Goal: Information Seeking & Learning: Learn about a topic

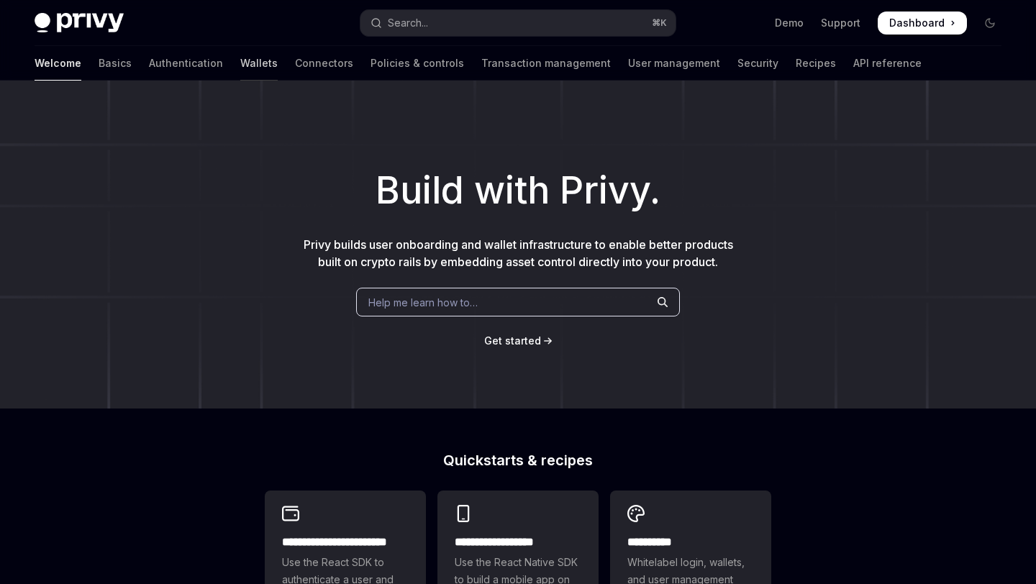
click at [240, 63] on link "Wallets" at bounding box center [258, 63] width 37 height 35
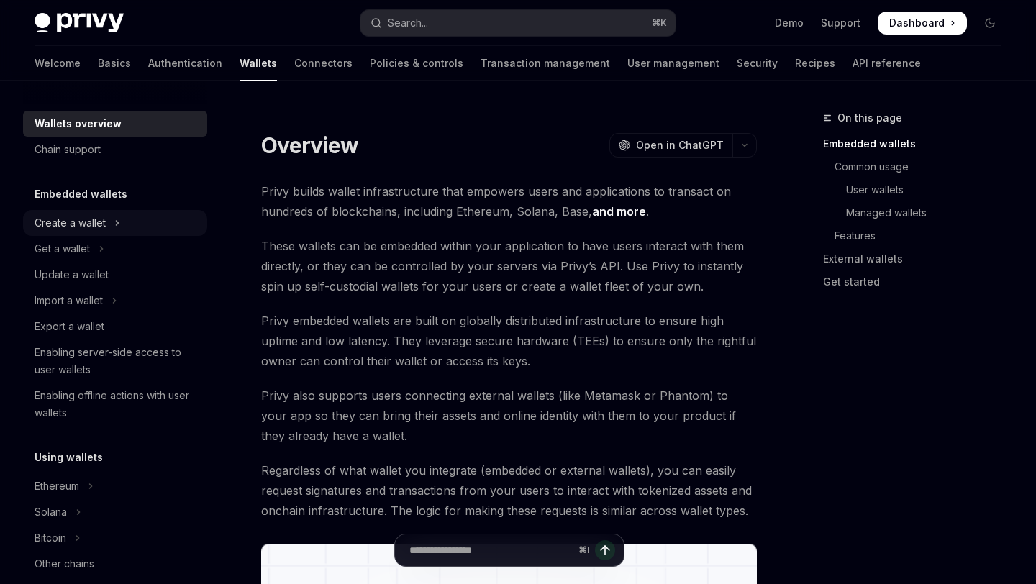
click at [93, 228] on div "Create a wallet" at bounding box center [70, 222] width 71 height 17
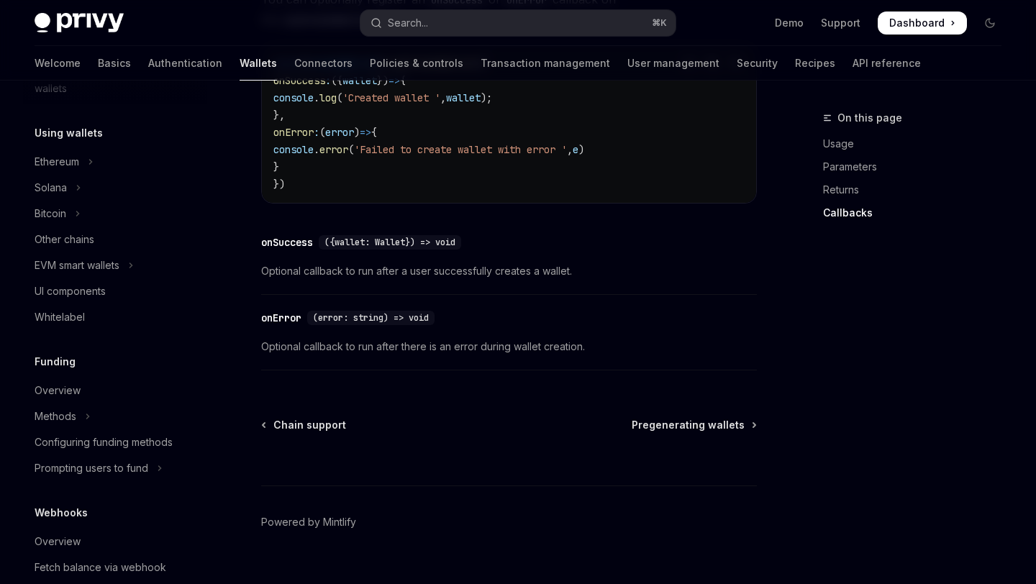
scroll to position [381, 0]
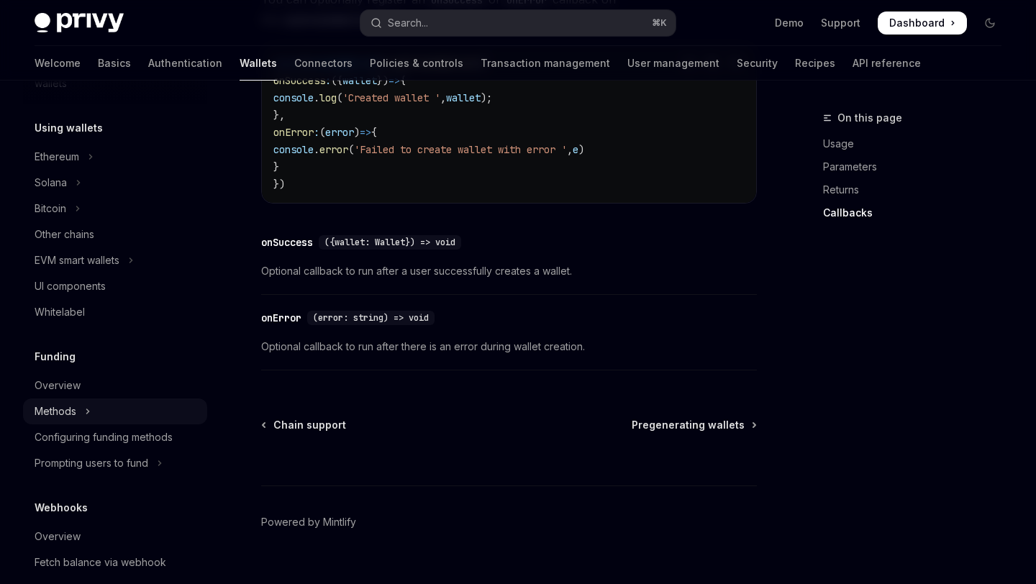
click at [75, 414] on div "Methods" at bounding box center [56, 411] width 42 height 17
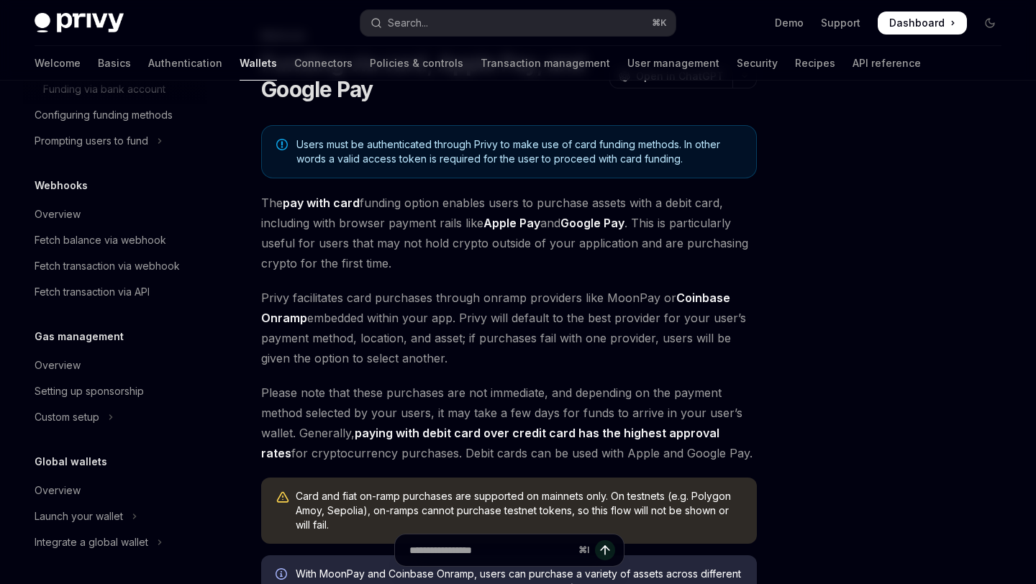
scroll to position [85, 0]
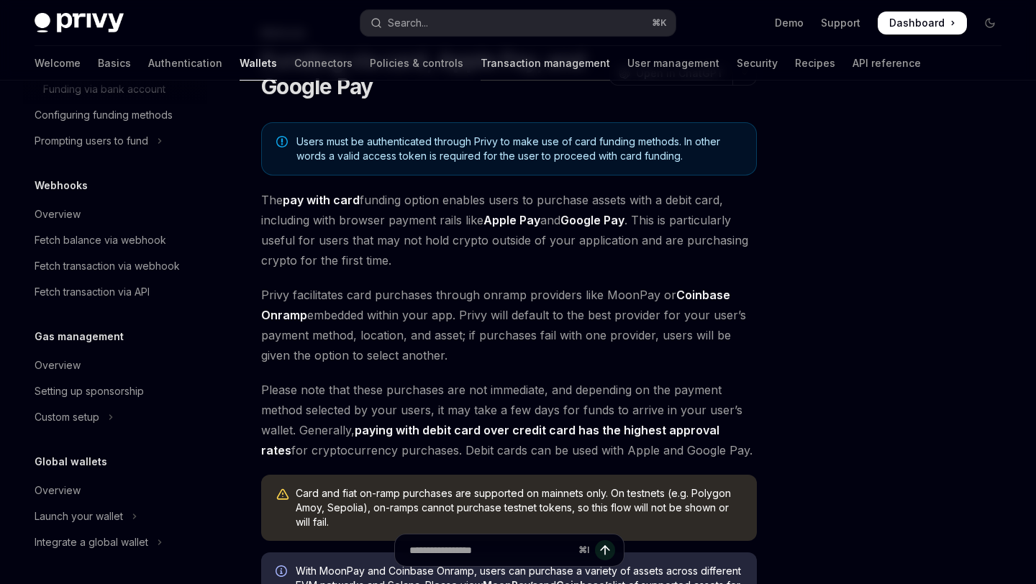
click at [500, 64] on link "Transaction management" at bounding box center [545, 63] width 129 height 35
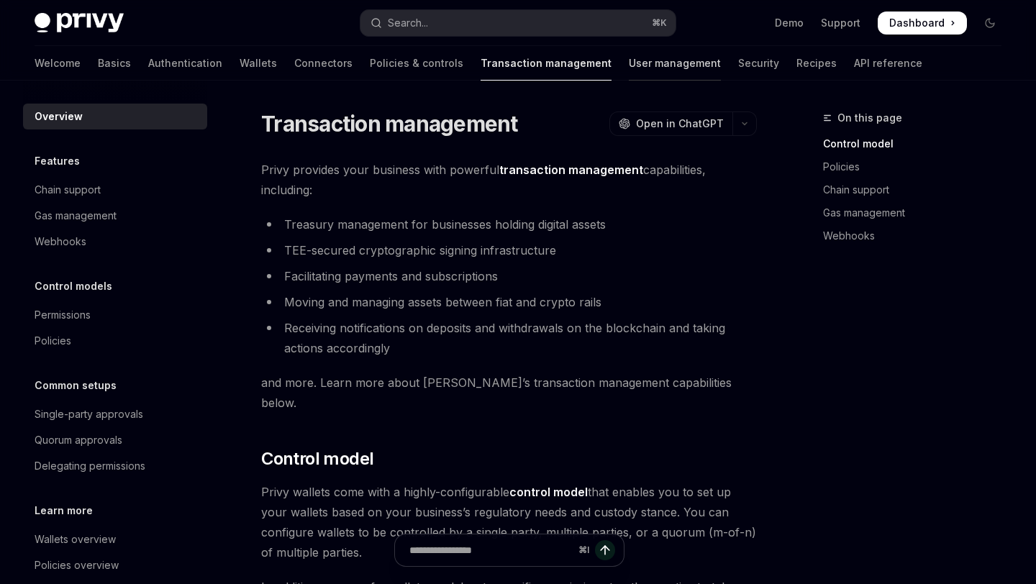
click at [629, 59] on link "User management" at bounding box center [675, 63] width 92 height 35
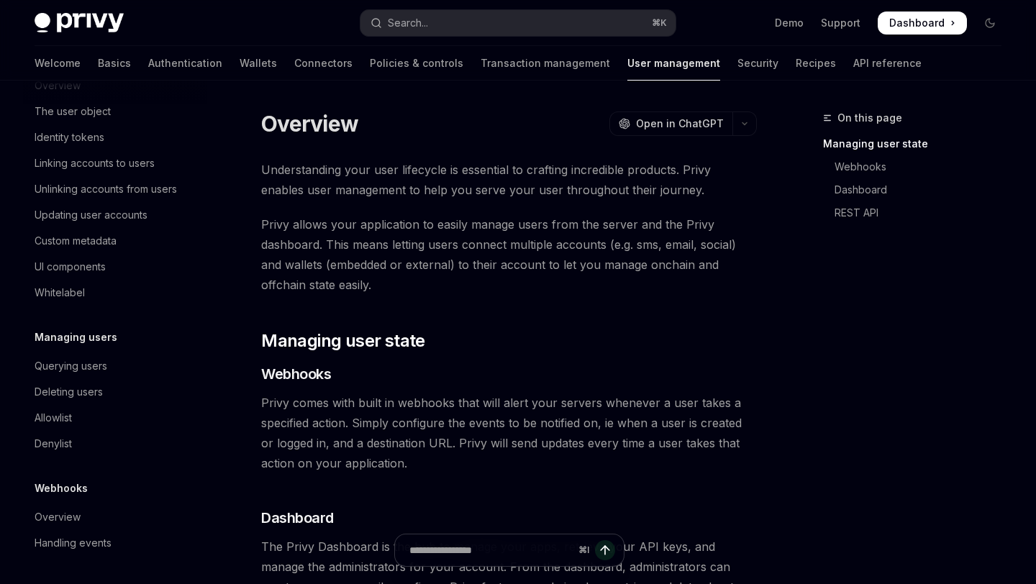
scroll to position [230, 0]
click at [98, 63] on link "Basics" at bounding box center [114, 63] width 33 height 35
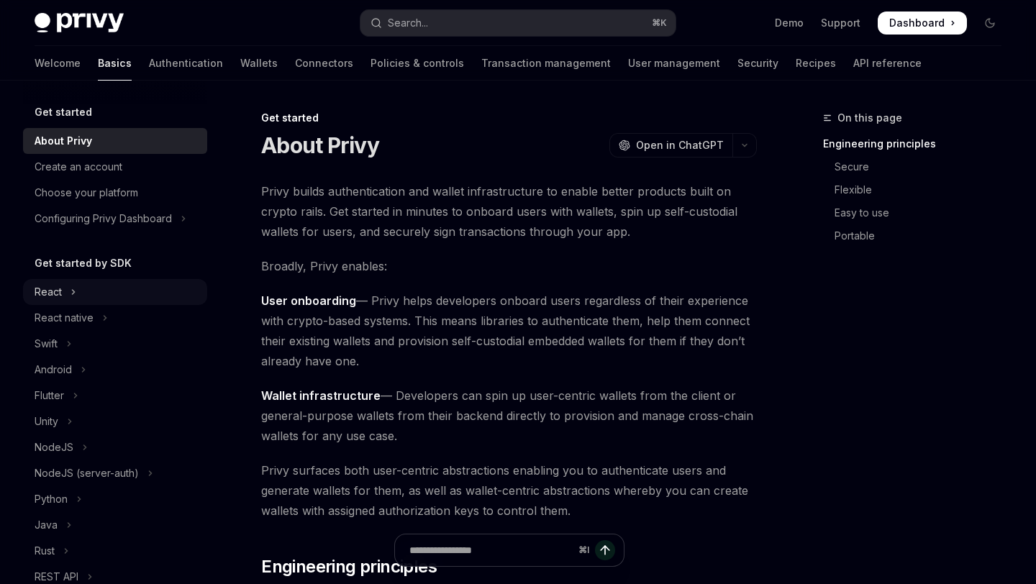
click at [73, 296] on icon "Toggle React section" at bounding box center [73, 291] width 6 height 17
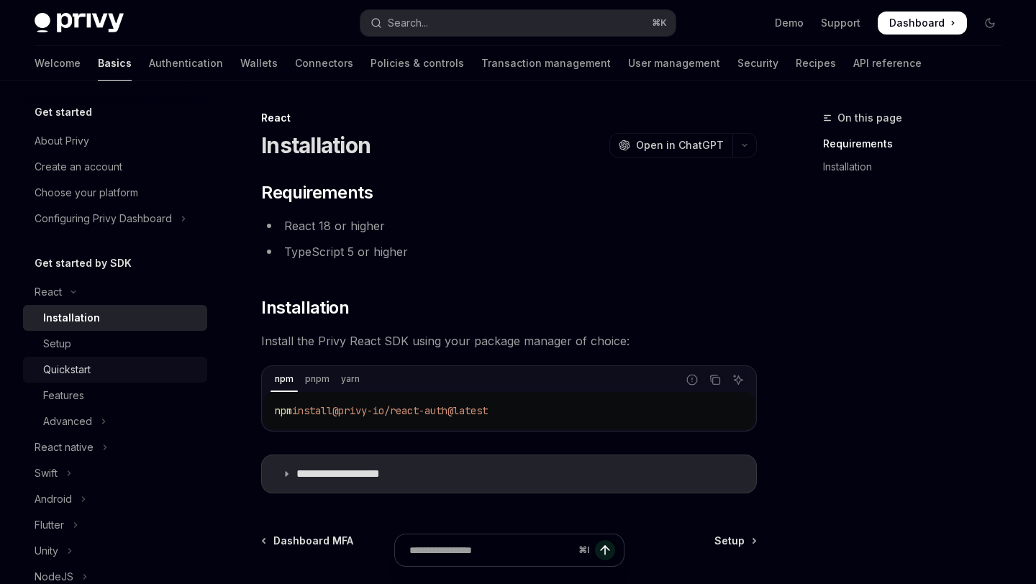
click at [79, 374] on div "Quickstart" at bounding box center [66, 369] width 47 height 17
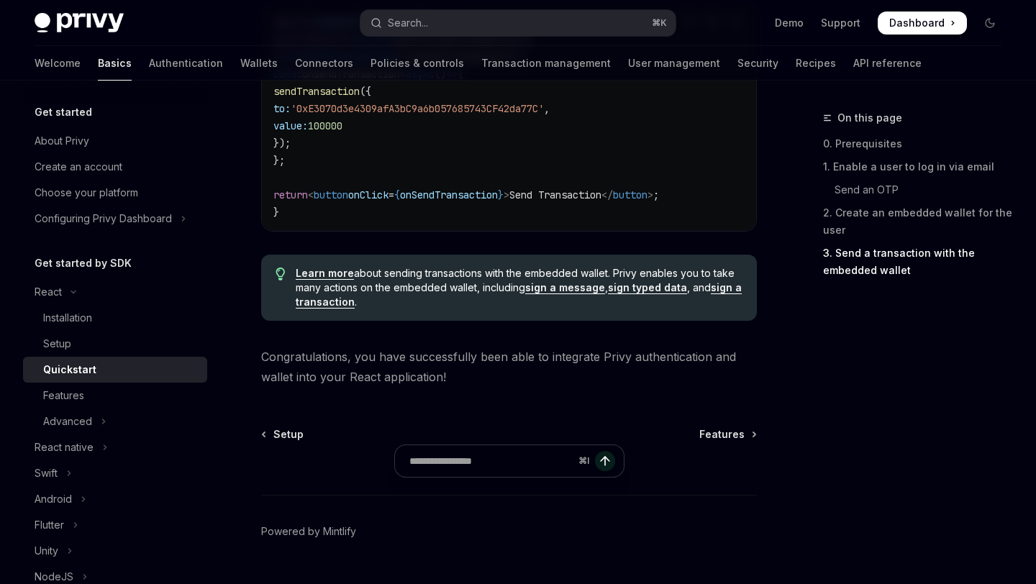
scroll to position [1521, 0]
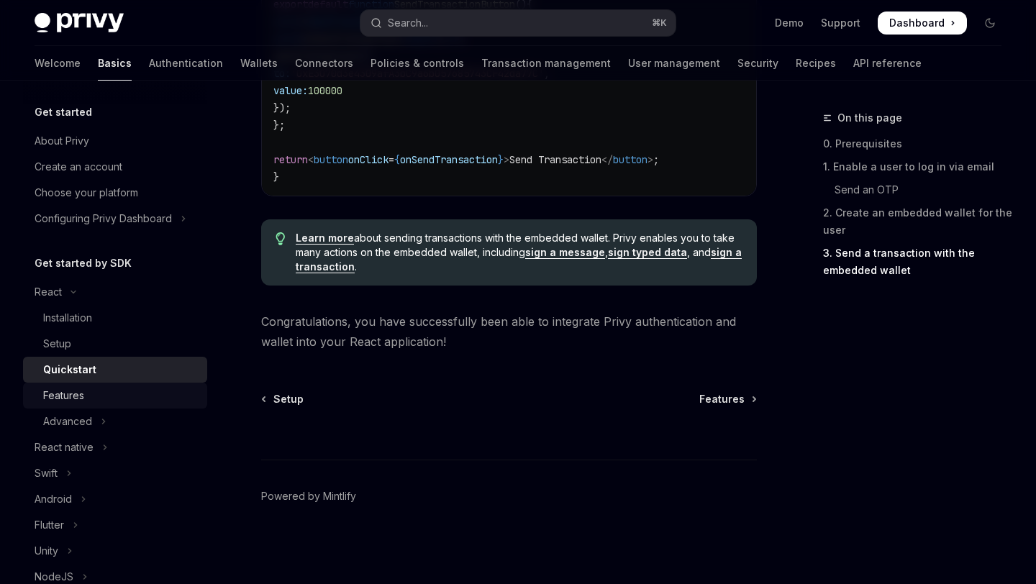
click at [124, 397] on div "Features" at bounding box center [120, 395] width 155 height 17
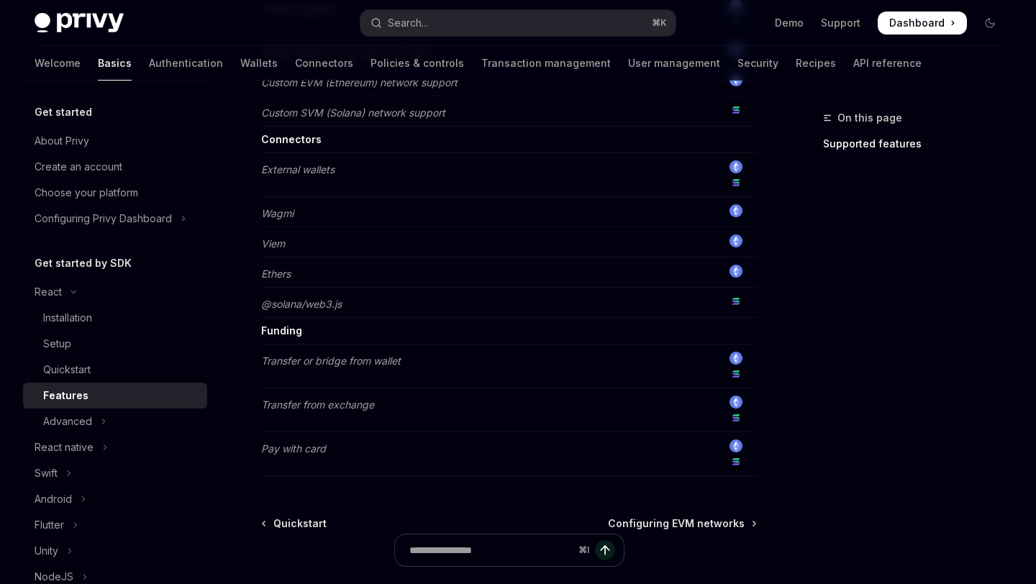
scroll to position [1148, 0]
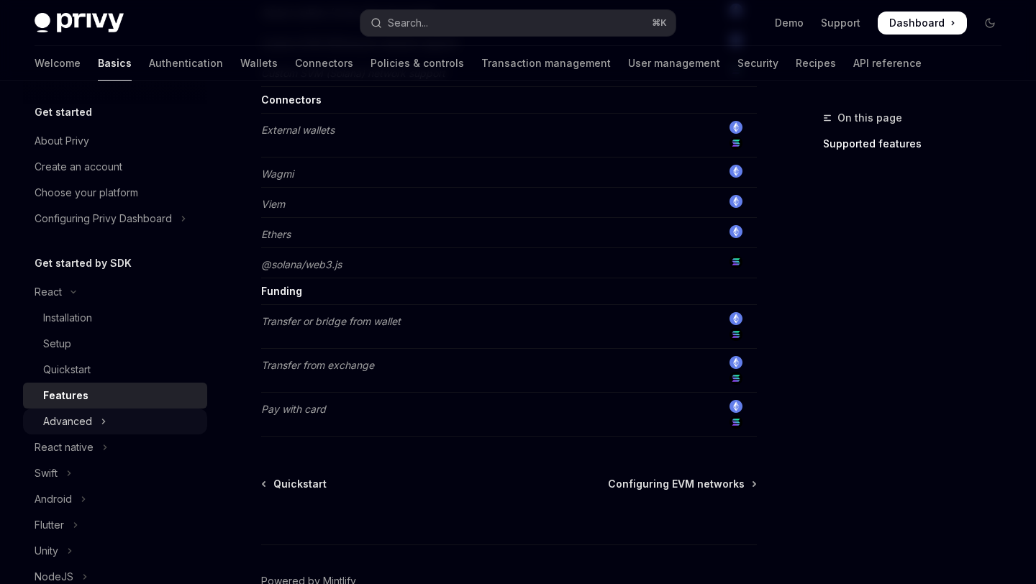
click at [108, 415] on button "Advanced" at bounding box center [115, 422] width 184 height 26
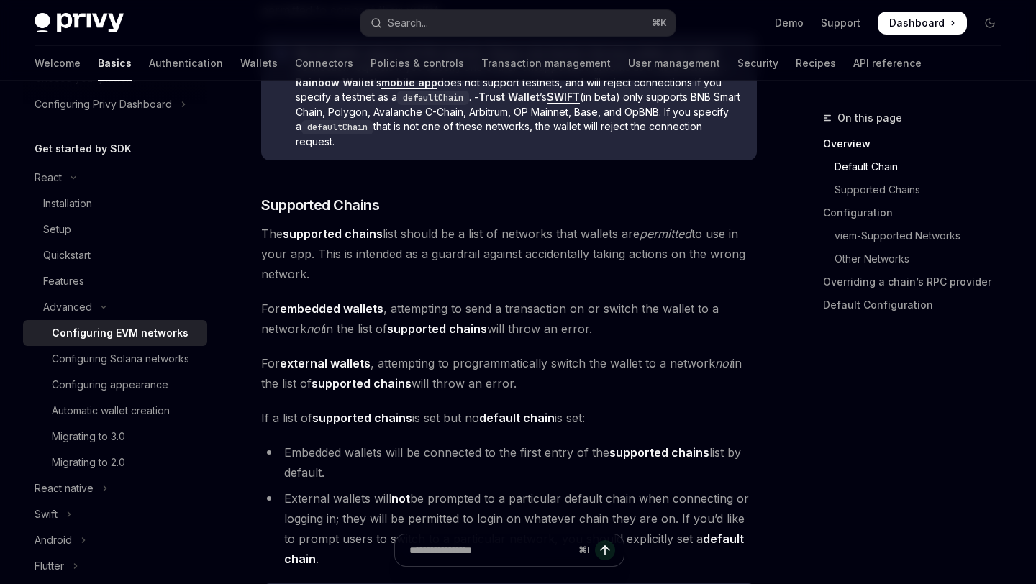
scroll to position [985, 0]
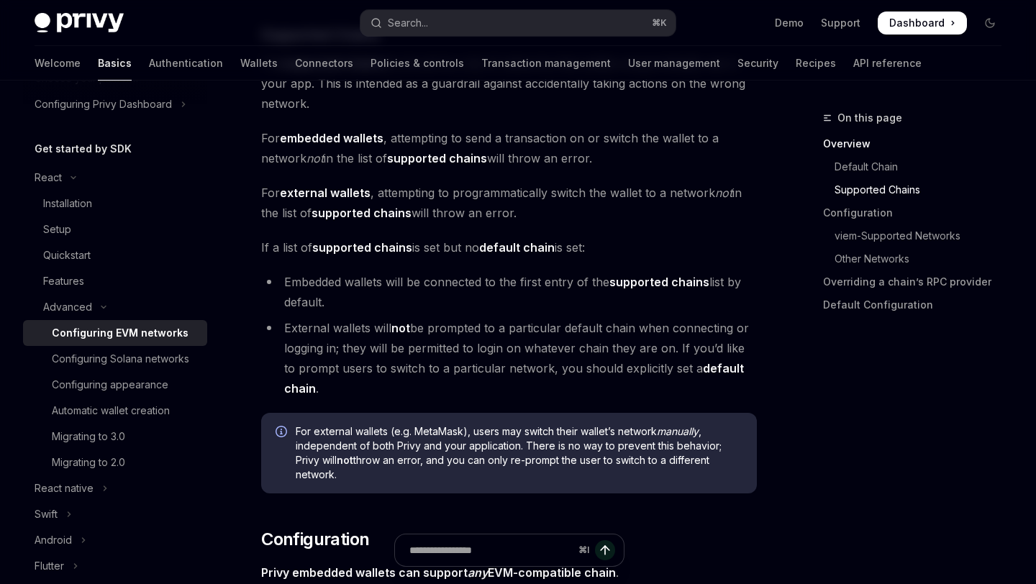
click at [922, 24] on span "Dashboard" at bounding box center [916, 23] width 55 height 14
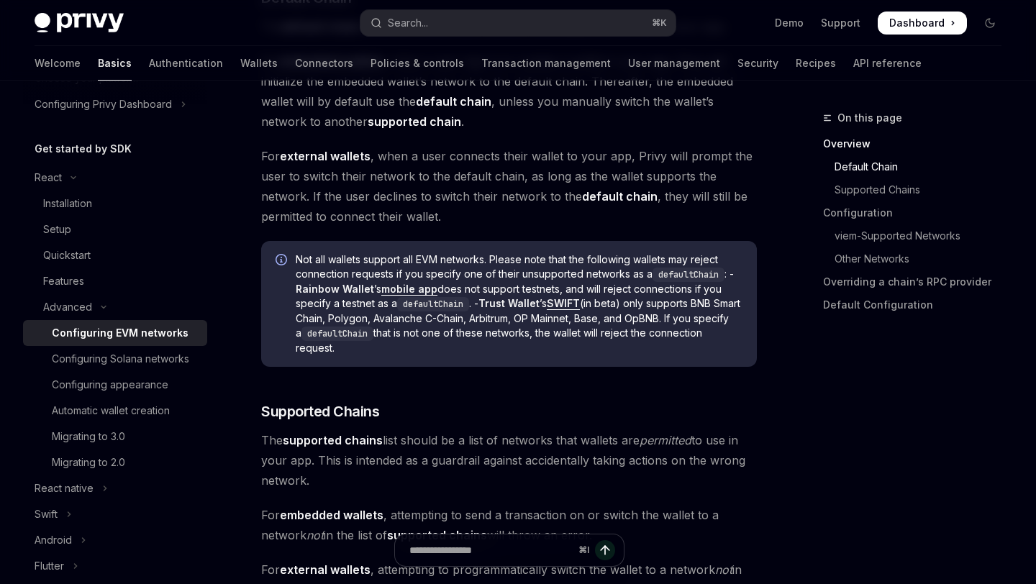
scroll to position [604, 0]
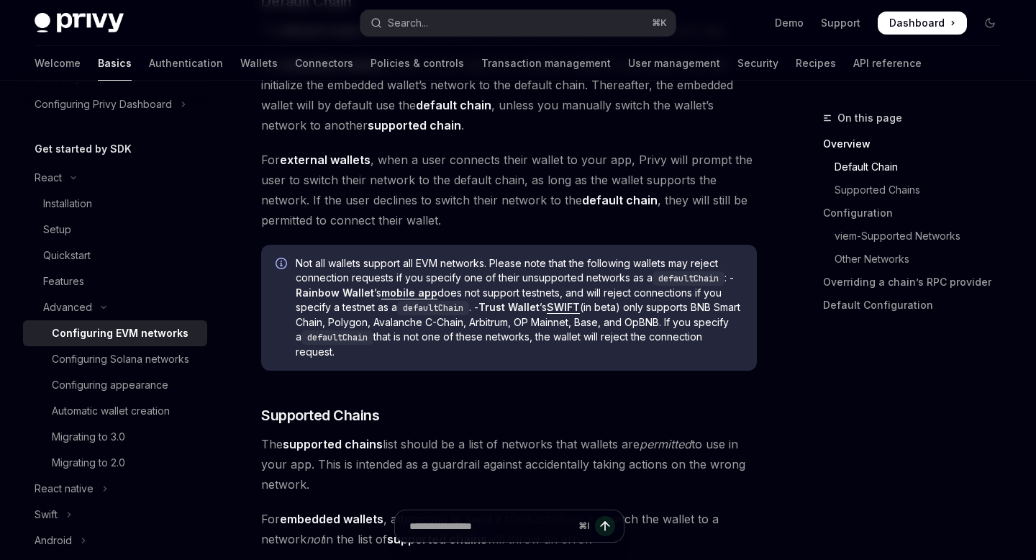
type textarea "*"
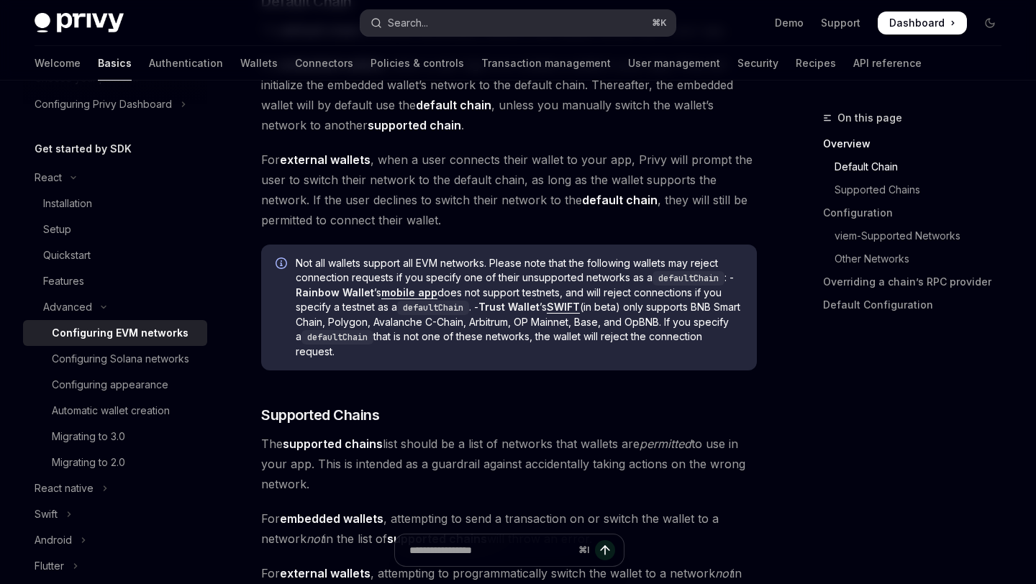
click at [496, 23] on button "Search... ⌘ K" at bounding box center [517, 23] width 314 height 26
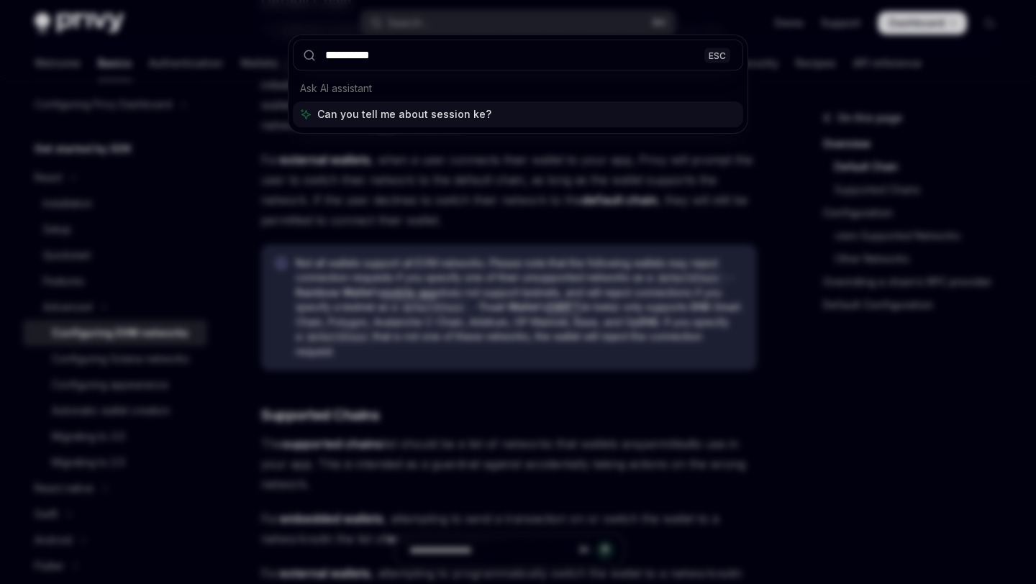
type input "**********"
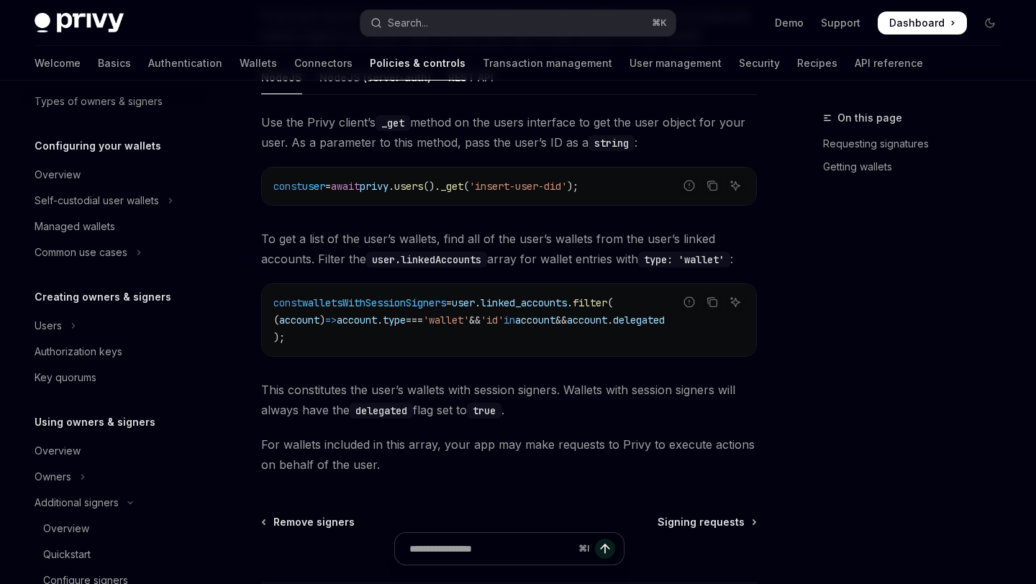
type textarea "*"
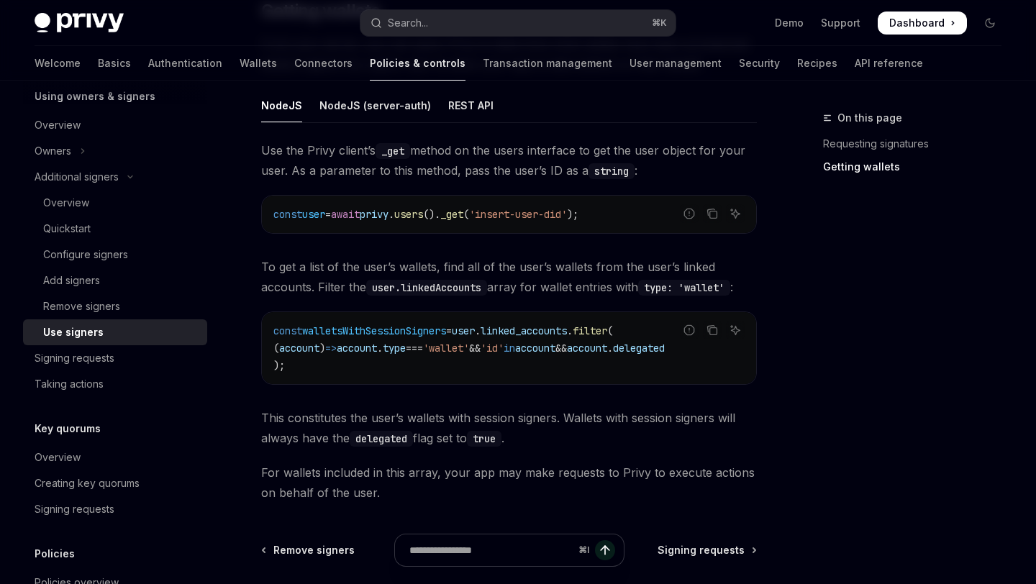
scroll to position [583, 0]
